Goal: Navigation & Orientation: Find specific page/section

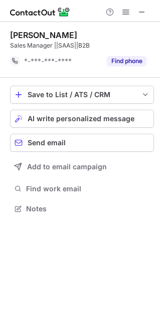
scroll to position [201, 160]
